Goal: Task Accomplishment & Management: Complete application form

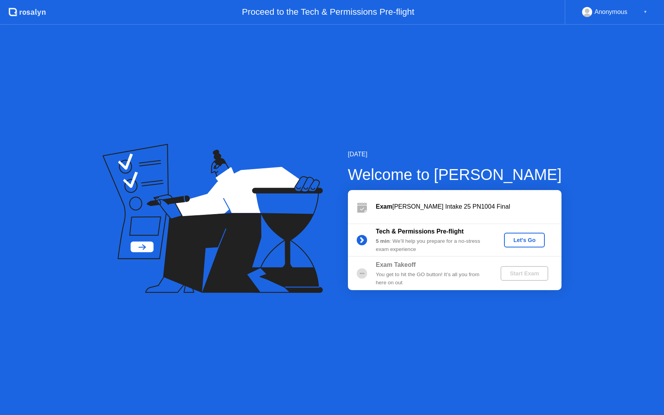
click at [517, 241] on div "Let's Go" at bounding box center [524, 240] width 35 height 6
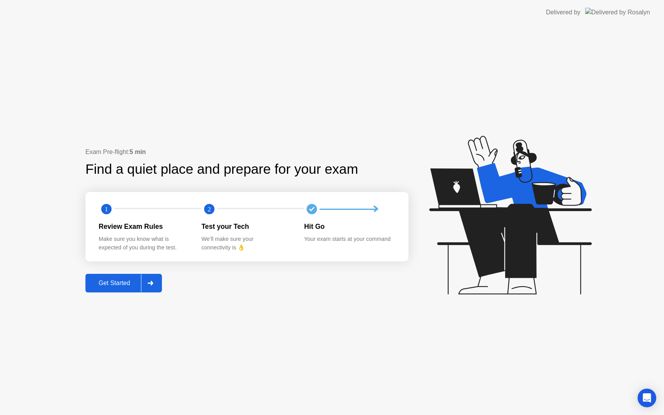
click at [134, 282] on div "Get Started" at bounding box center [114, 283] width 53 height 7
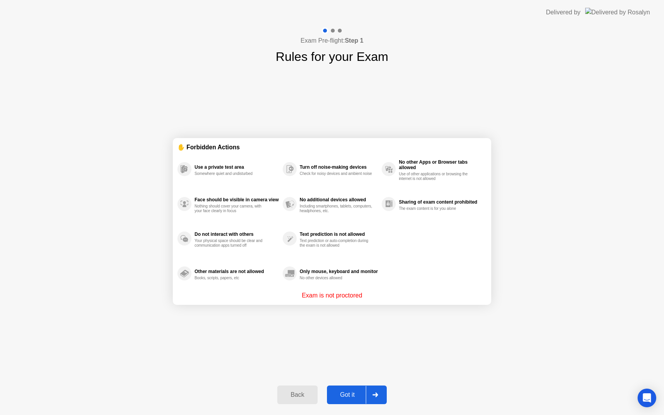
click at [340, 395] on div "Got it" at bounding box center [347, 395] width 36 height 7
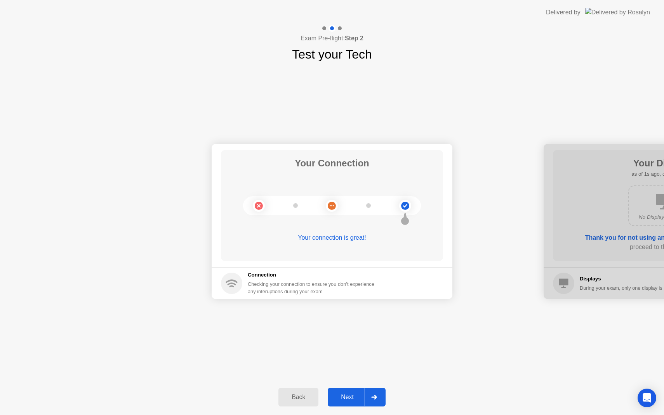
click at [340, 395] on div "Next" at bounding box center [347, 397] width 35 height 7
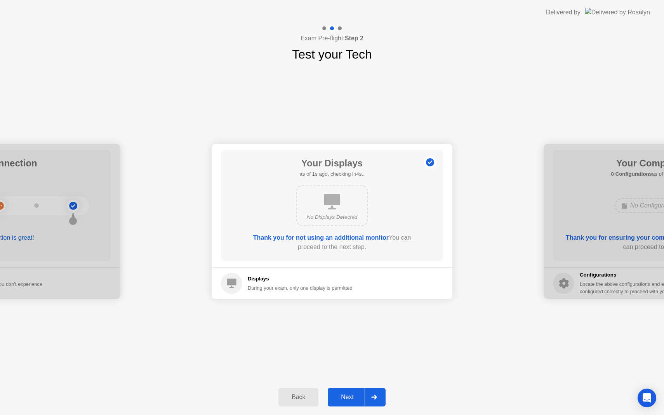
click at [340, 395] on div "Next" at bounding box center [347, 397] width 35 height 7
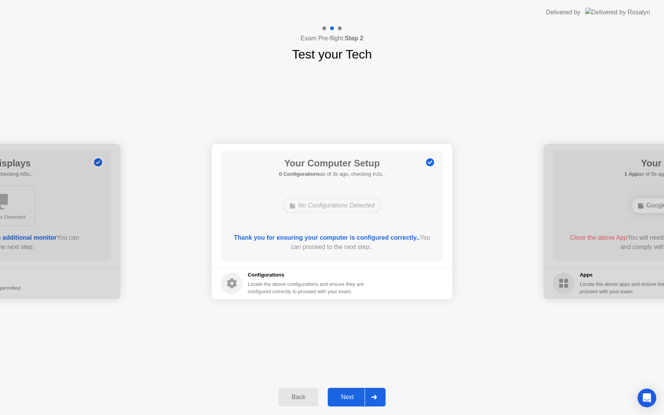
click at [340, 395] on div "Next" at bounding box center [347, 397] width 35 height 7
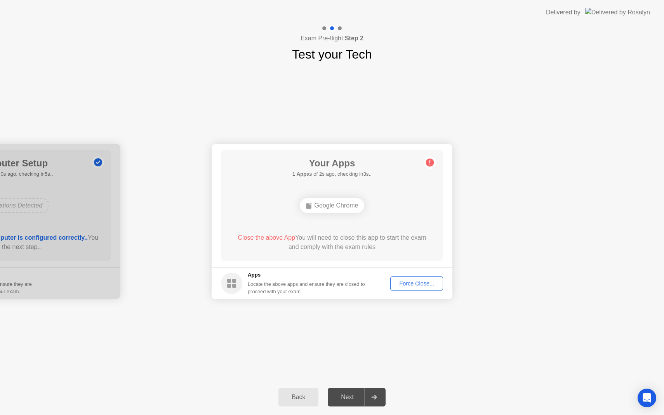
click at [405, 290] on button "Force Close..." at bounding box center [416, 283] width 53 height 15
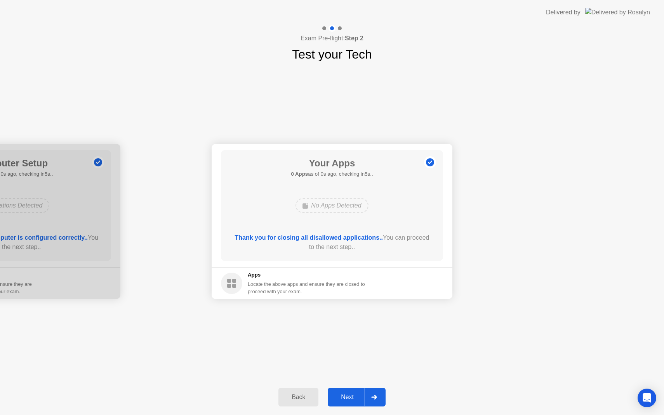
click at [343, 395] on div "Next" at bounding box center [347, 397] width 35 height 7
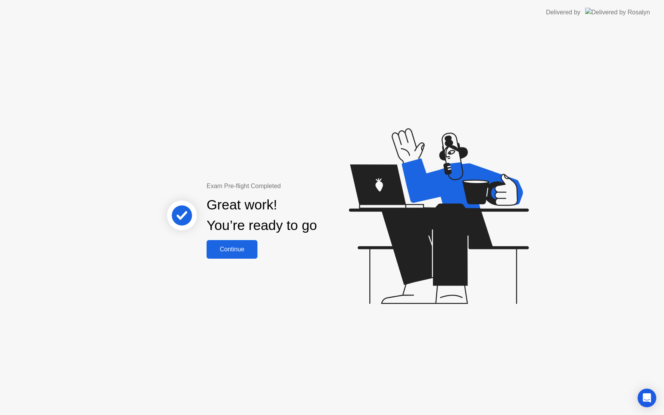
click at [247, 250] on div "Continue" at bounding box center [232, 249] width 46 height 7
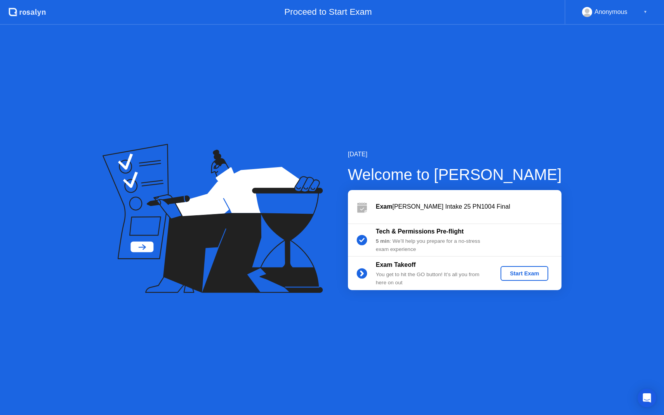
click at [534, 276] on div "Start Exam" at bounding box center [524, 273] width 42 height 6
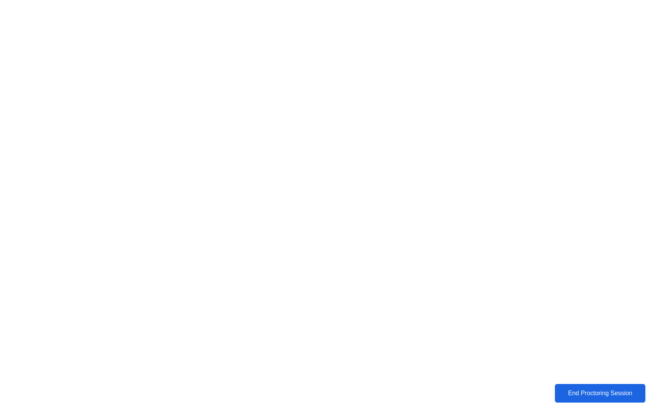
click at [583, 394] on div "End Proctoring Session" at bounding box center [600, 393] width 86 height 7
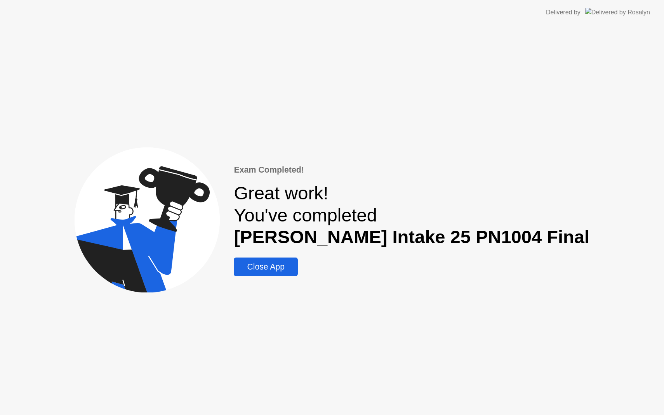
click at [295, 265] on div "Close App" at bounding box center [265, 266] width 59 height 9
